Goal: Find contact information: Find contact information

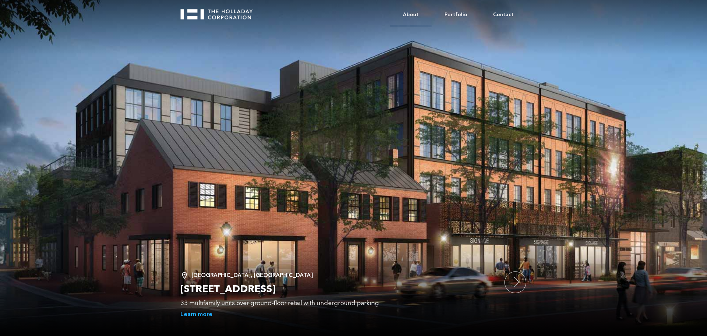
click at [418, 13] on link "About" at bounding box center [411, 15] width 42 height 22
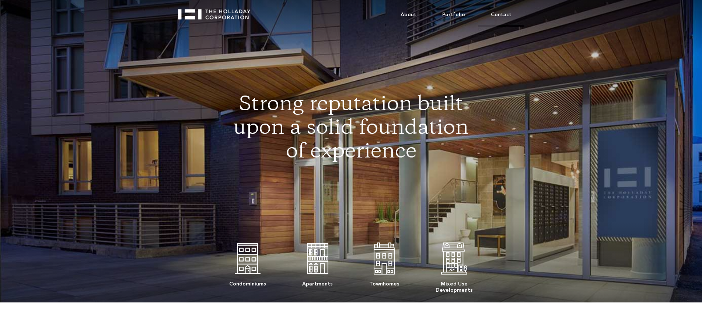
click at [498, 12] on link "Contact" at bounding box center [501, 15] width 46 height 22
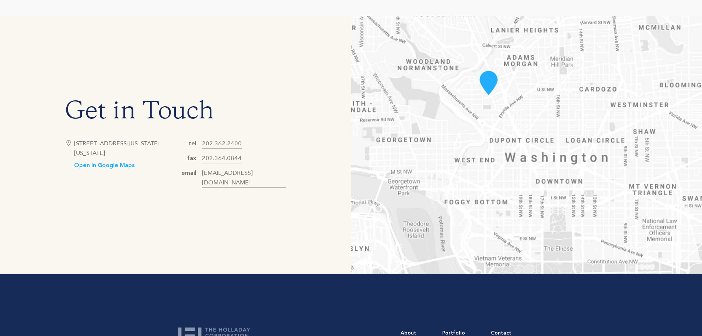
scroll to position [405, 0]
